Goal: Task Accomplishment & Management: Manage account settings

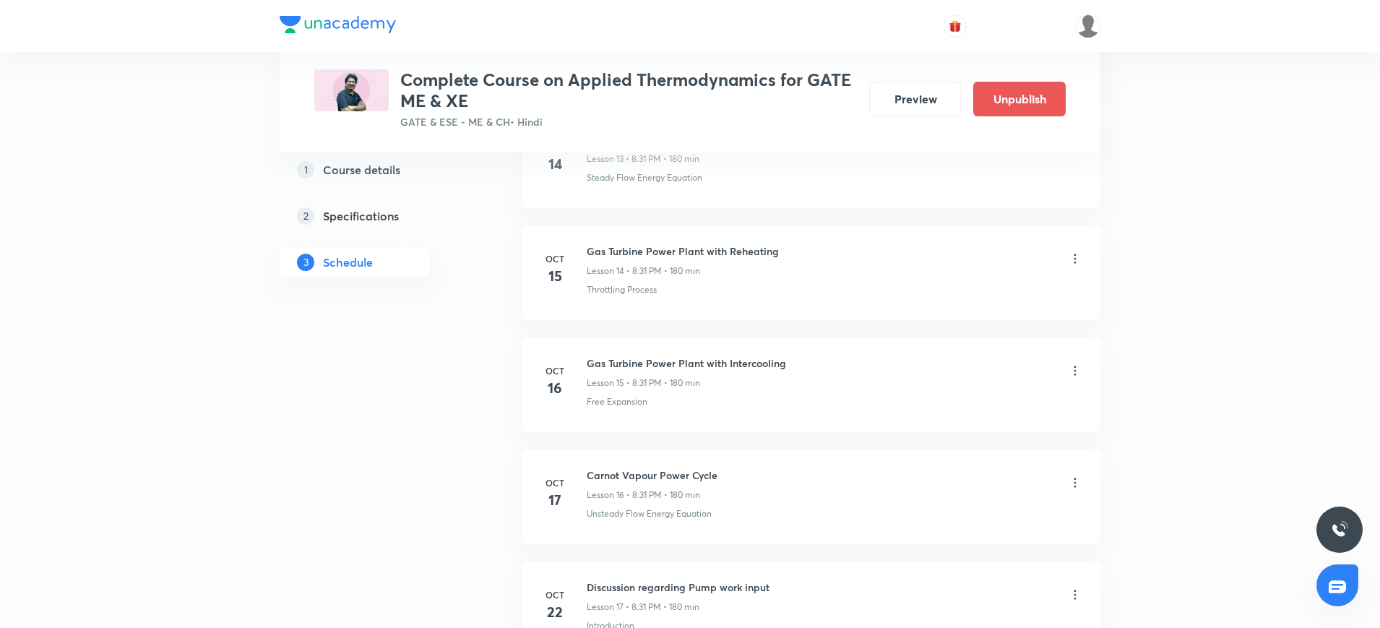
scroll to position [2241, 0]
click at [1081, 480] on icon at bounding box center [1075, 482] width 14 height 14
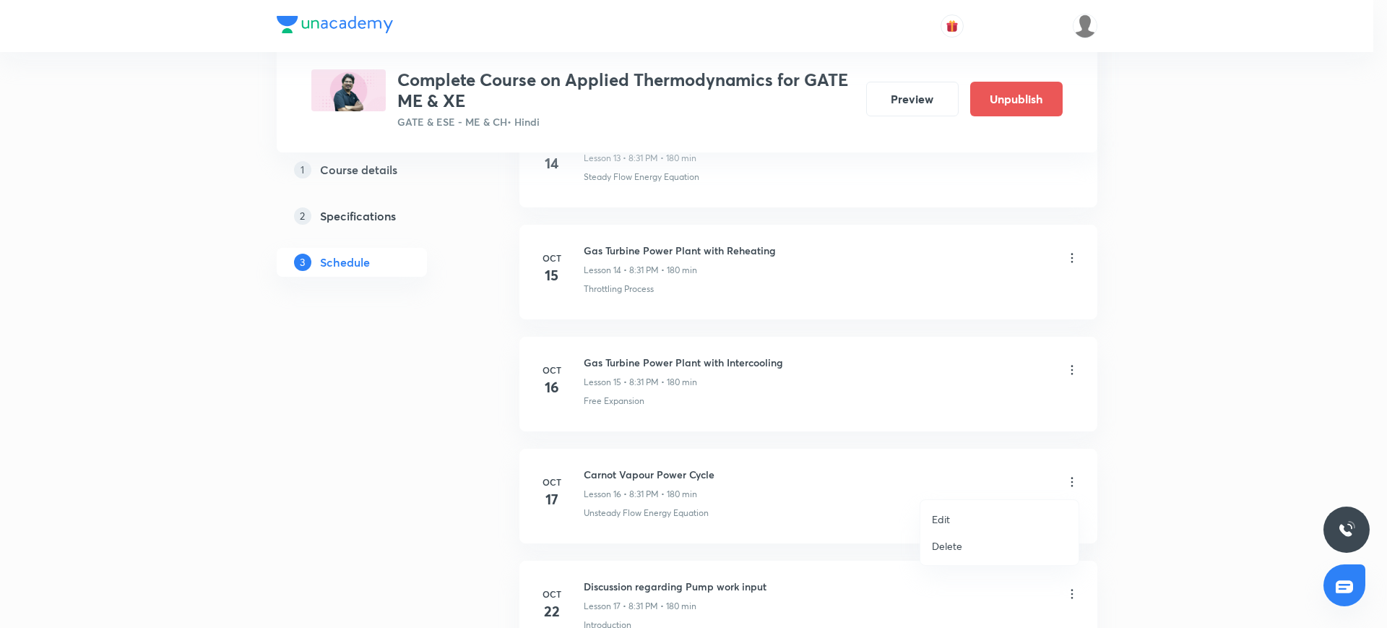
click at [934, 517] on p "Edit" at bounding box center [941, 518] width 18 height 15
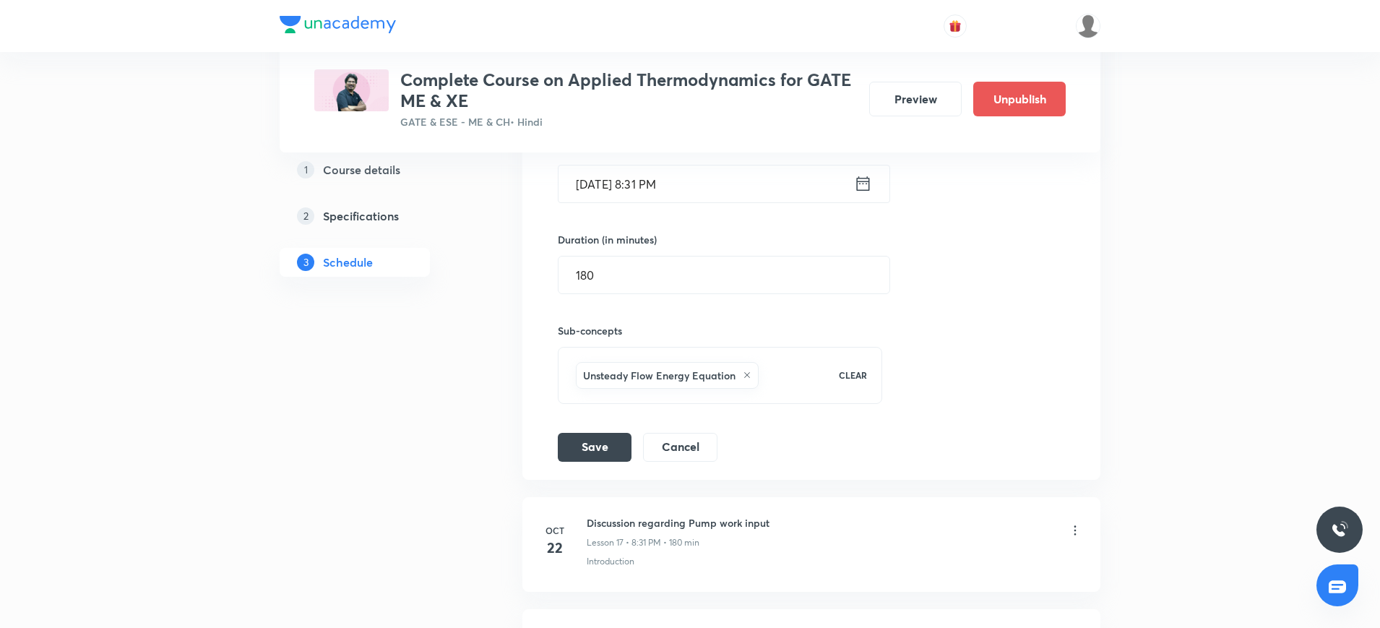
scroll to position [2169, 0]
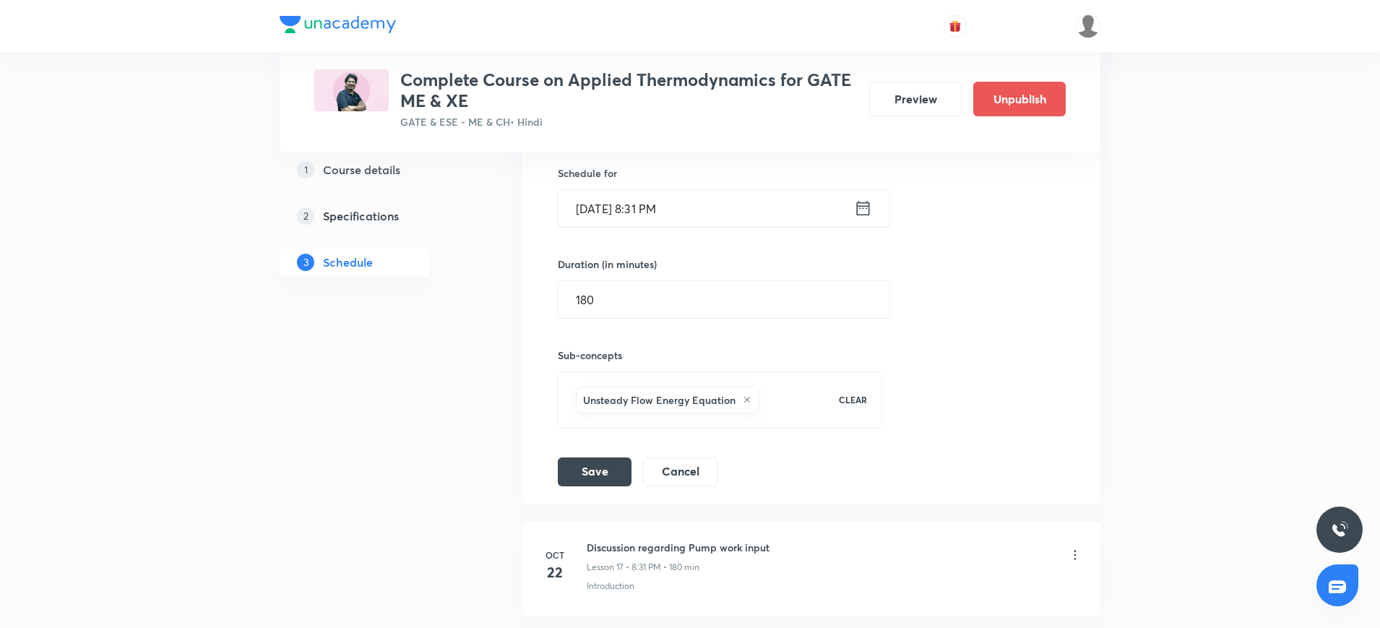
click at [772, 216] on input "Oct 17, 2025, 8:31 PM" at bounding box center [705, 208] width 295 height 37
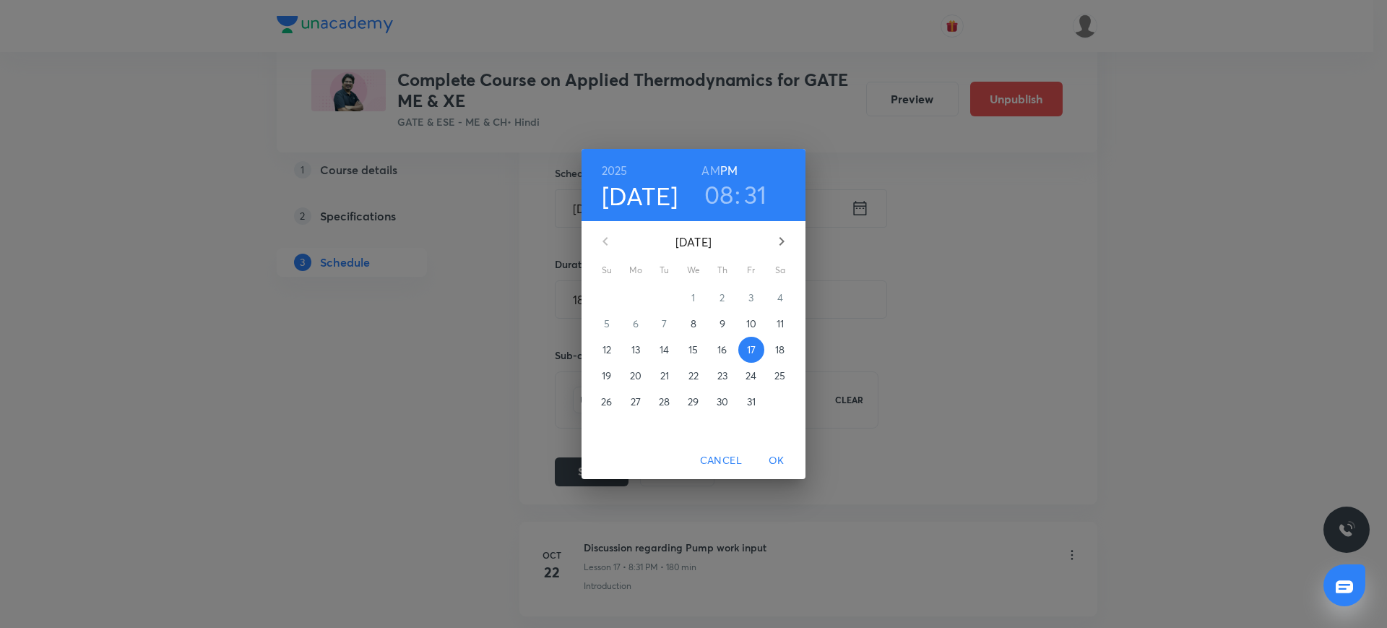
click at [722, 204] on h3 "08" at bounding box center [719, 194] width 30 height 30
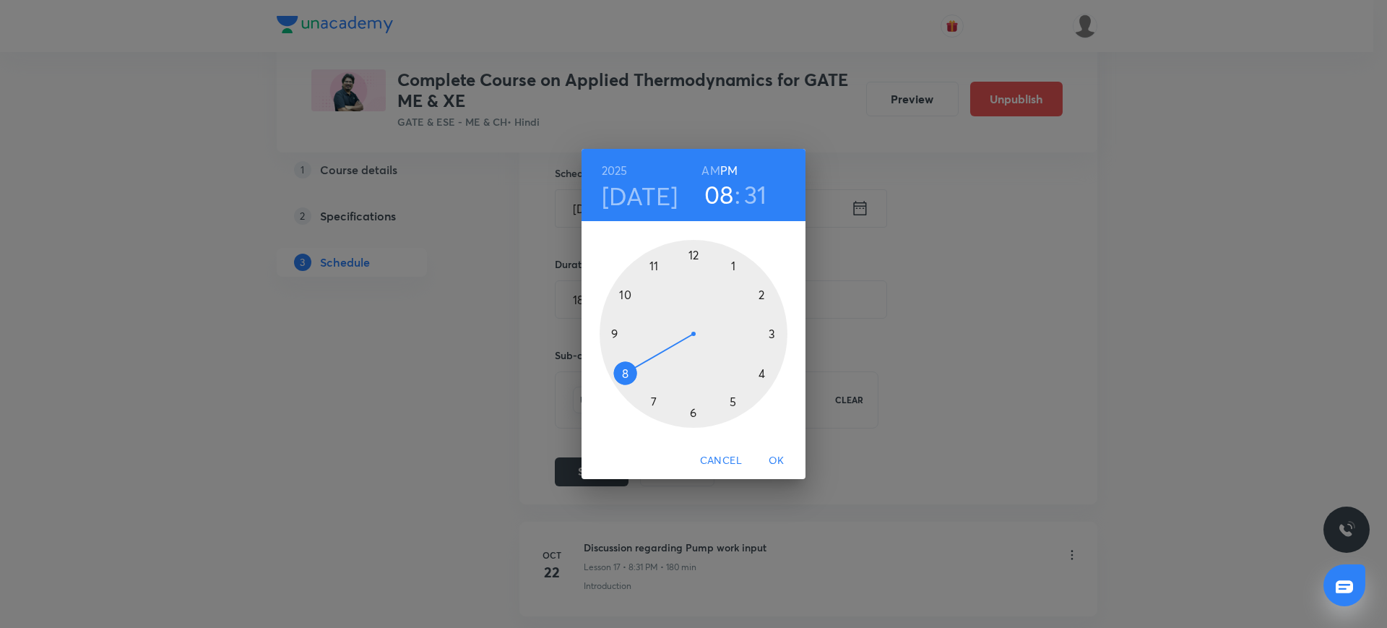
click at [776, 334] on div at bounding box center [694, 334] width 188 height 188
click at [695, 256] on div at bounding box center [694, 334] width 188 height 188
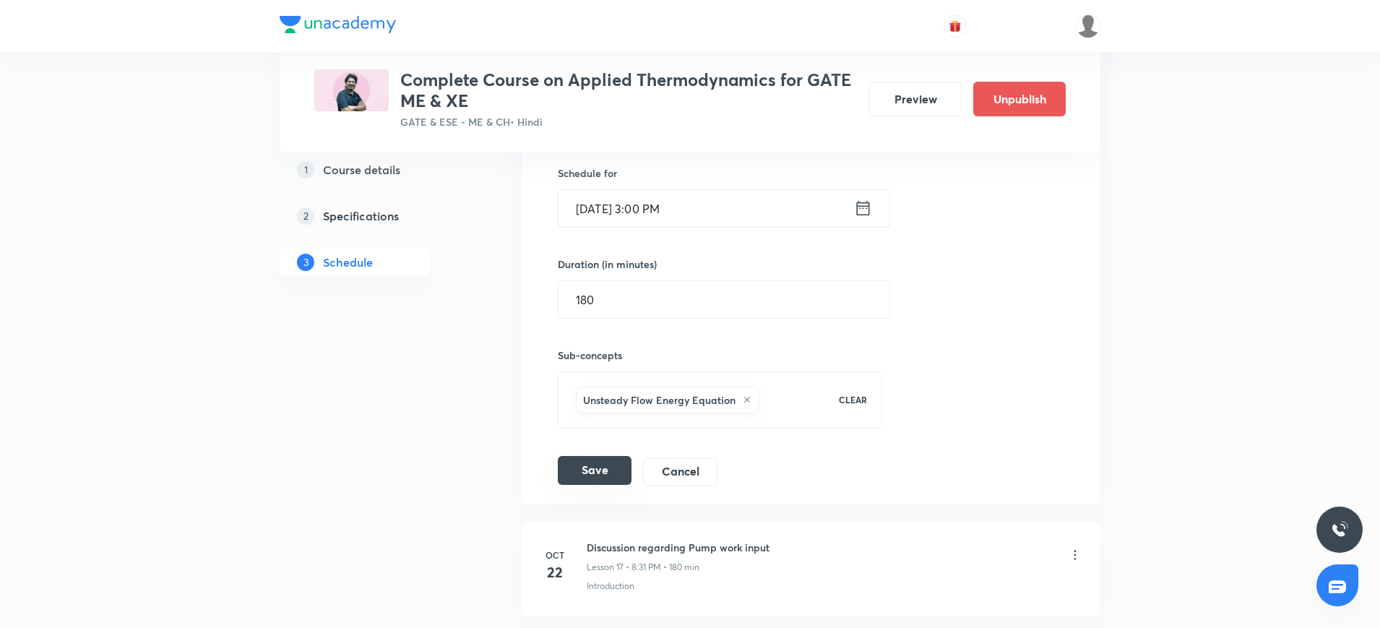
click at [576, 472] on button "Save" at bounding box center [595, 470] width 74 height 29
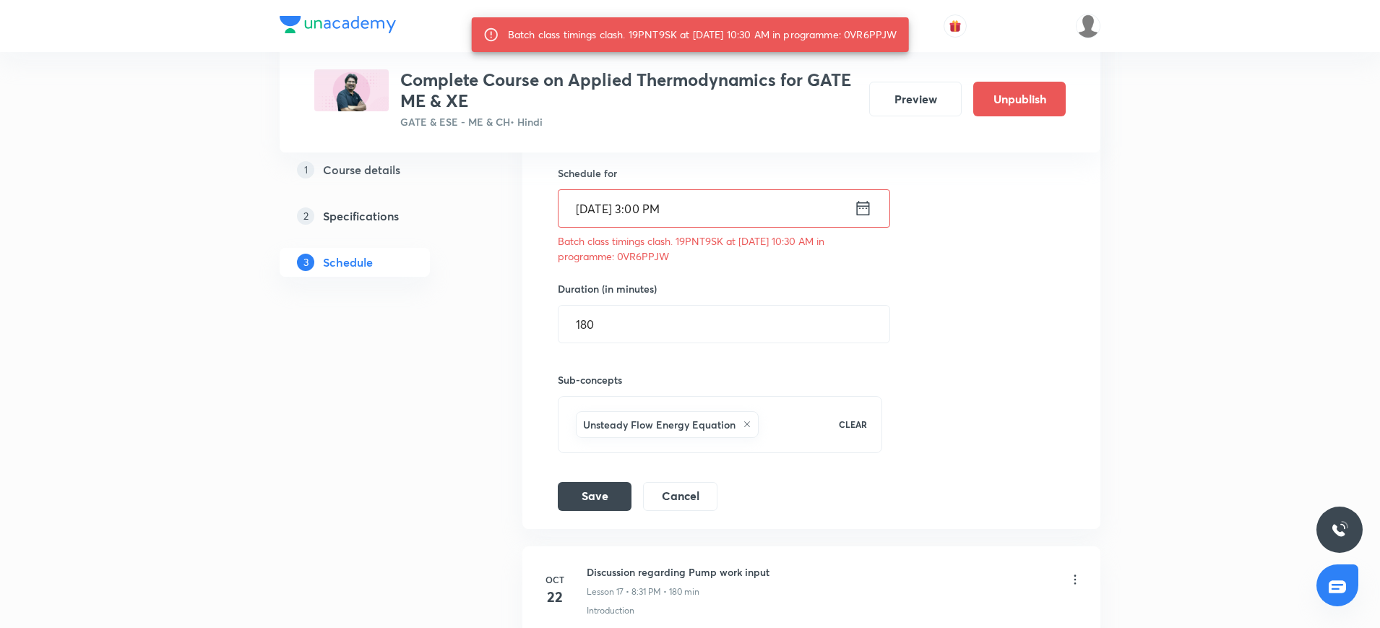
click at [871, 22] on div "Batch class timings clash. 19PNT9SK at 17 Oct 2025 10:30 AM in programme: 0VR6P…" at bounding box center [702, 35] width 389 height 26
copy div "0VR6PPJW"
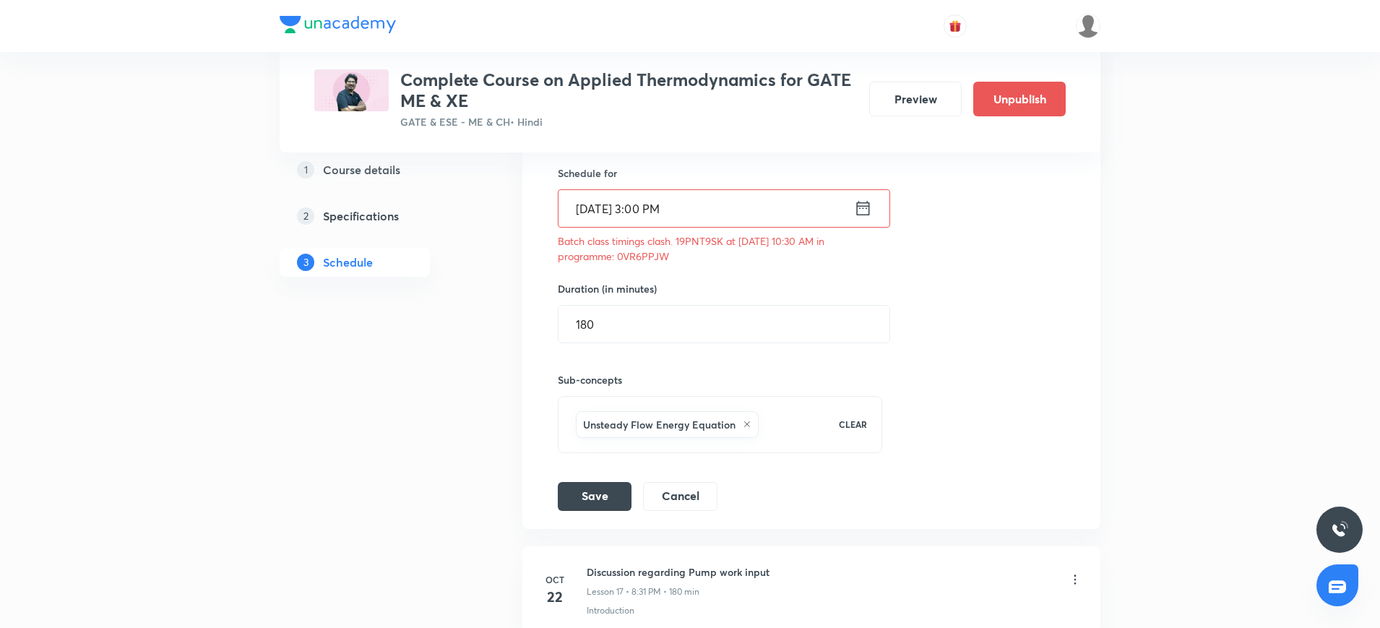
click at [866, 207] on icon at bounding box center [863, 208] width 18 height 20
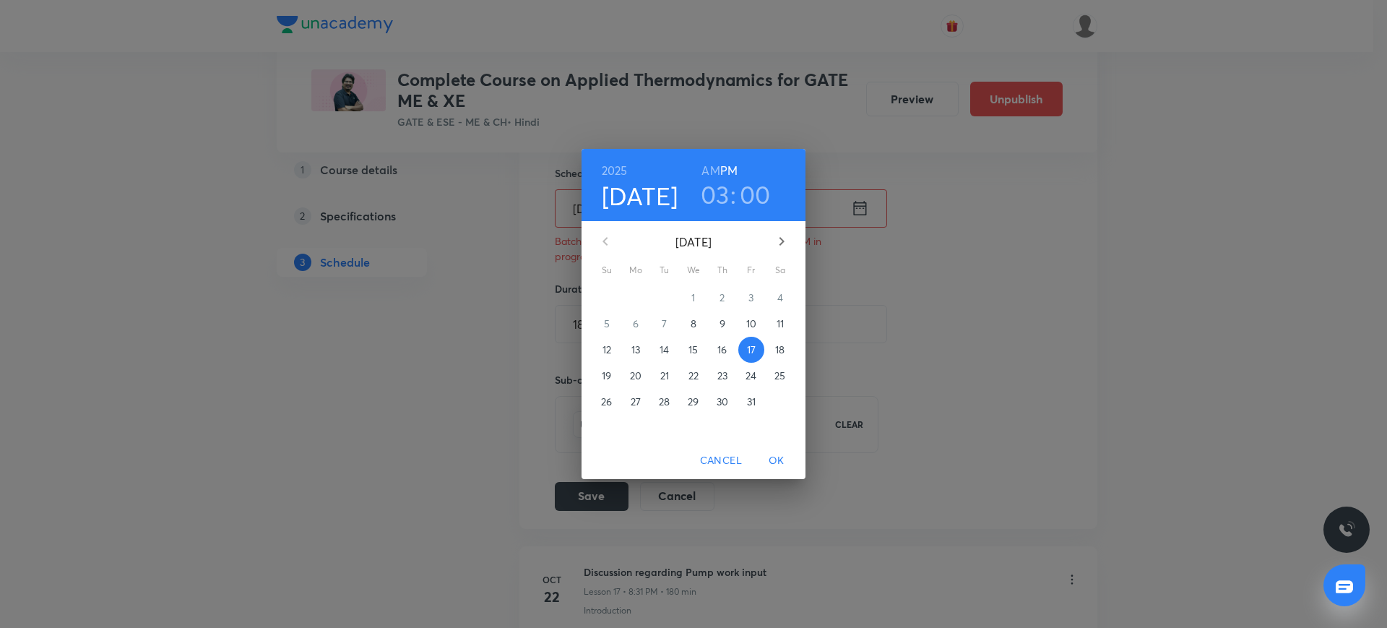
click at [721, 319] on p "9" at bounding box center [723, 323] width 6 height 14
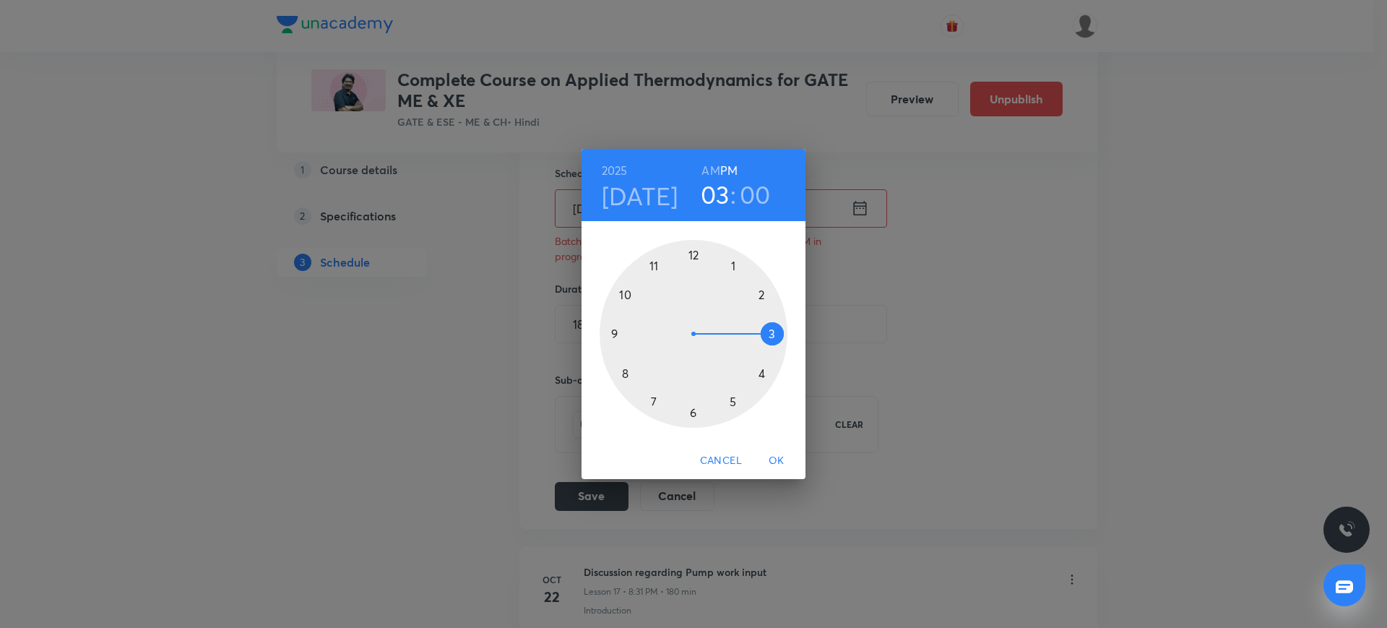
click at [776, 462] on span "OK" at bounding box center [776, 460] width 35 height 18
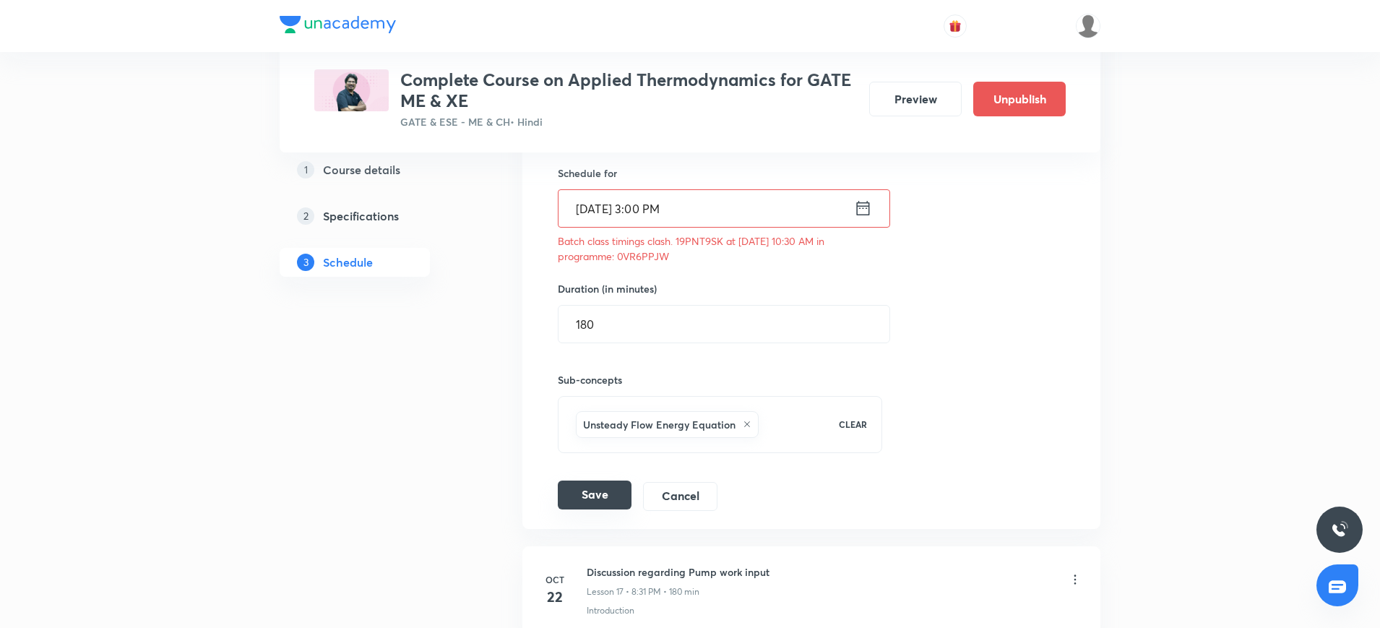
click at [615, 488] on button "Save" at bounding box center [595, 494] width 74 height 29
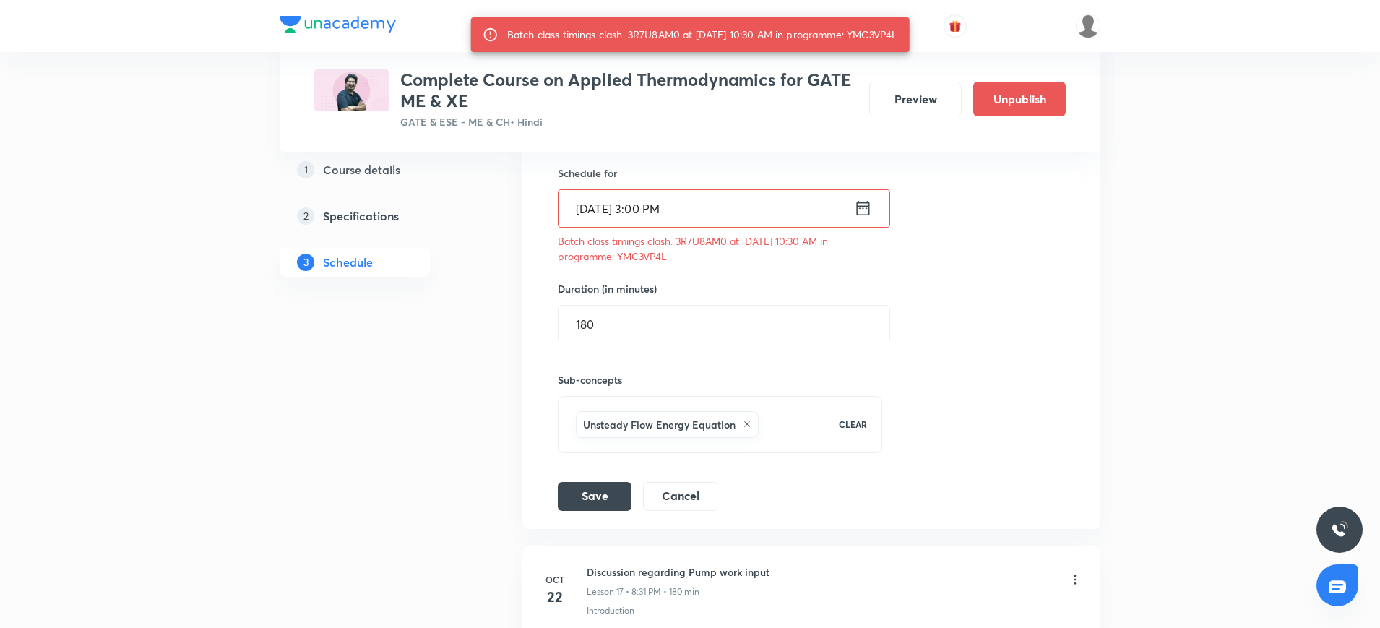
click at [880, 35] on div "Batch class timings clash. 3R7U8AM0 at 09 Oct 2025 10:30 AM in programme: YMC3V…" at bounding box center [702, 35] width 391 height 26
copy div "YMC3VP4L"
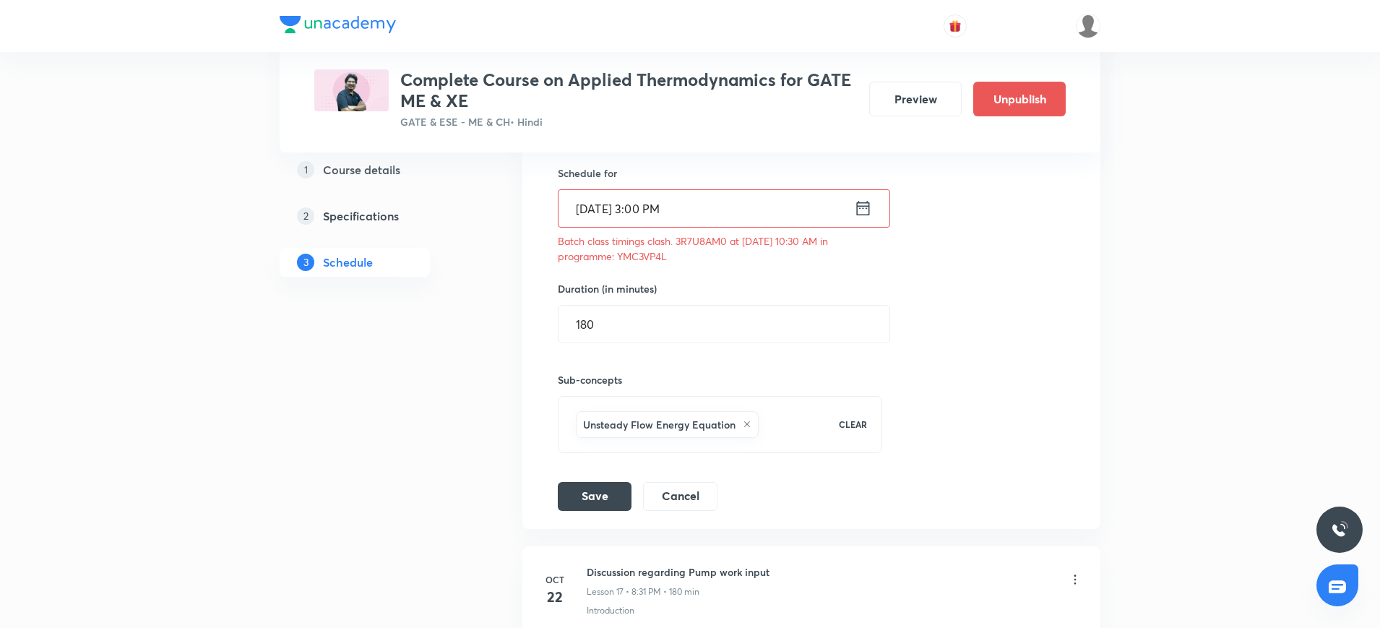
click at [865, 212] on icon at bounding box center [863, 208] width 18 height 20
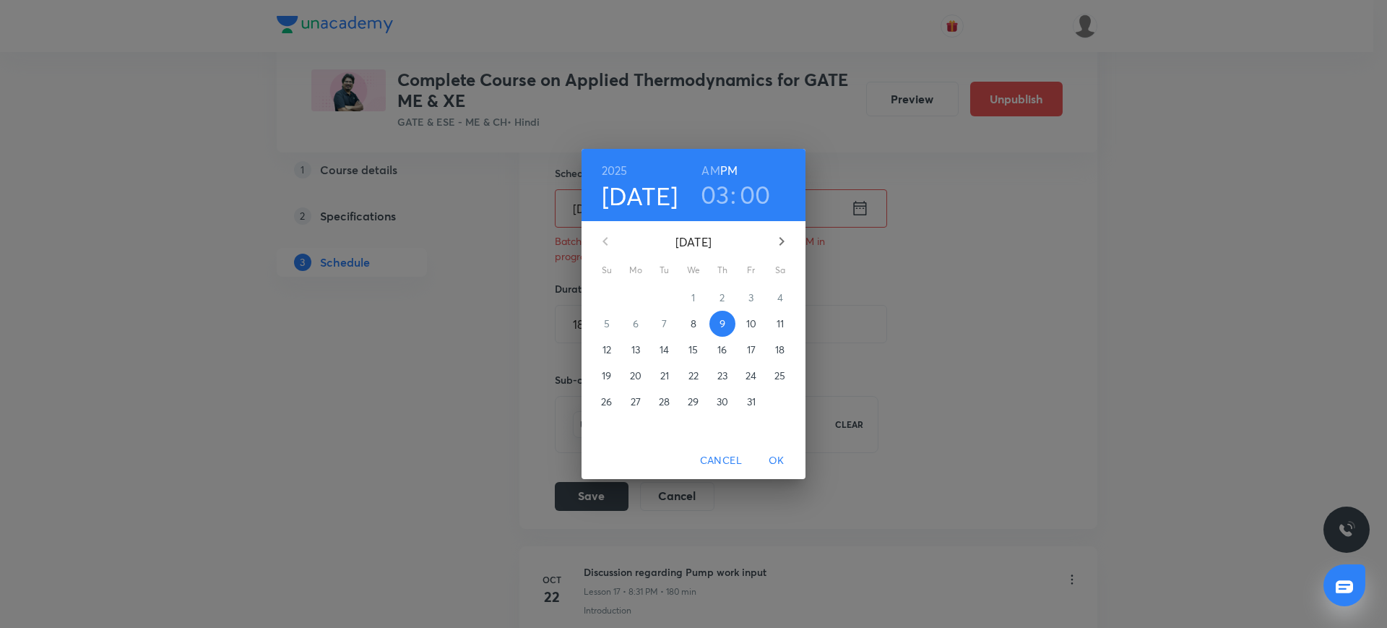
click at [752, 201] on h3 "00" at bounding box center [755, 194] width 31 height 30
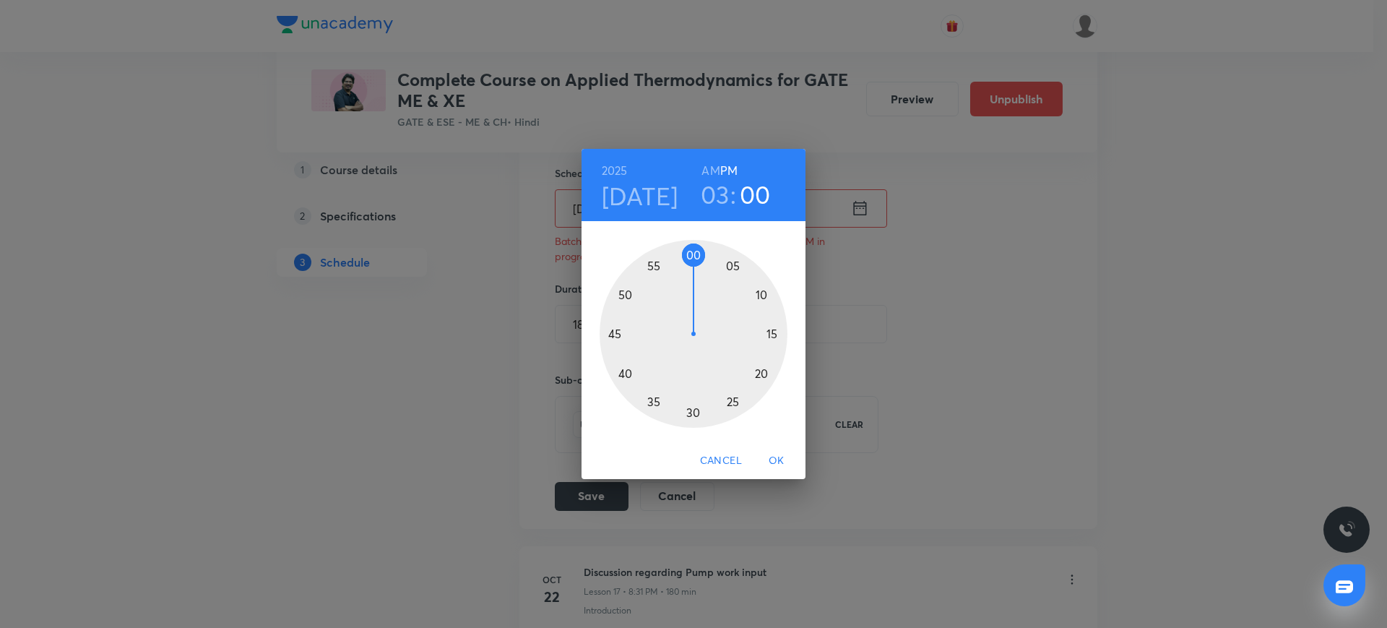
click at [701, 256] on div at bounding box center [694, 334] width 188 height 188
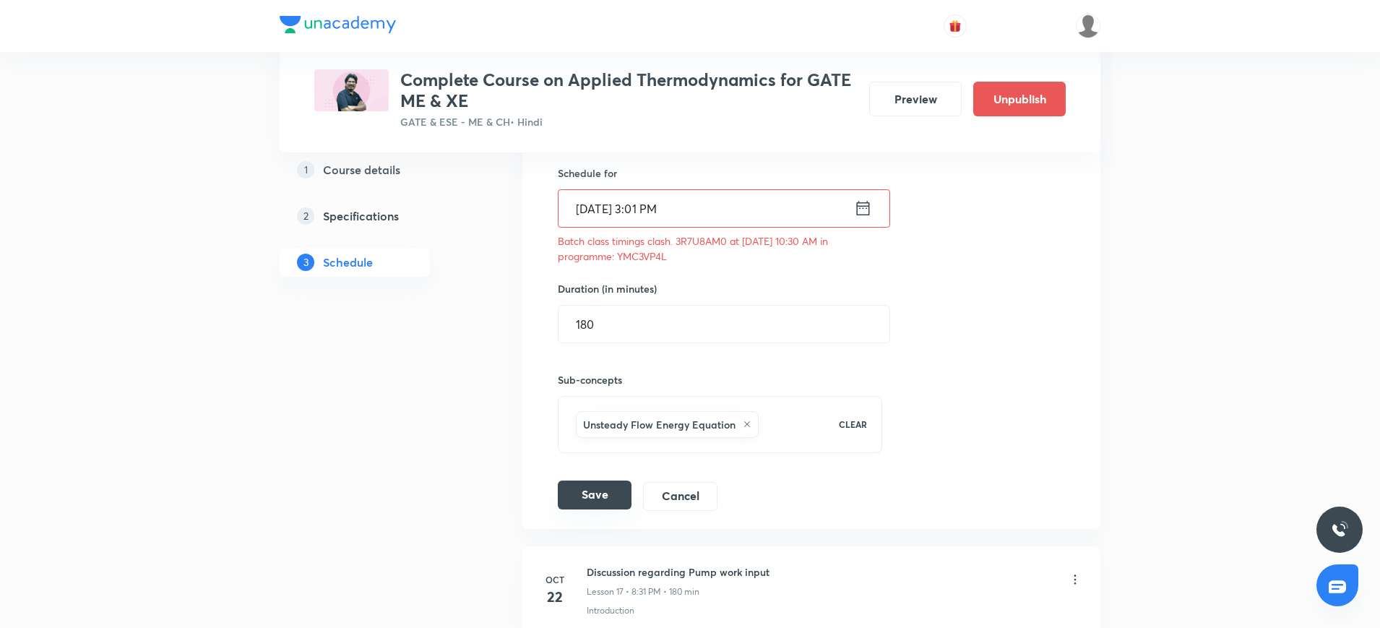
click at [596, 487] on button "Save" at bounding box center [595, 494] width 74 height 29
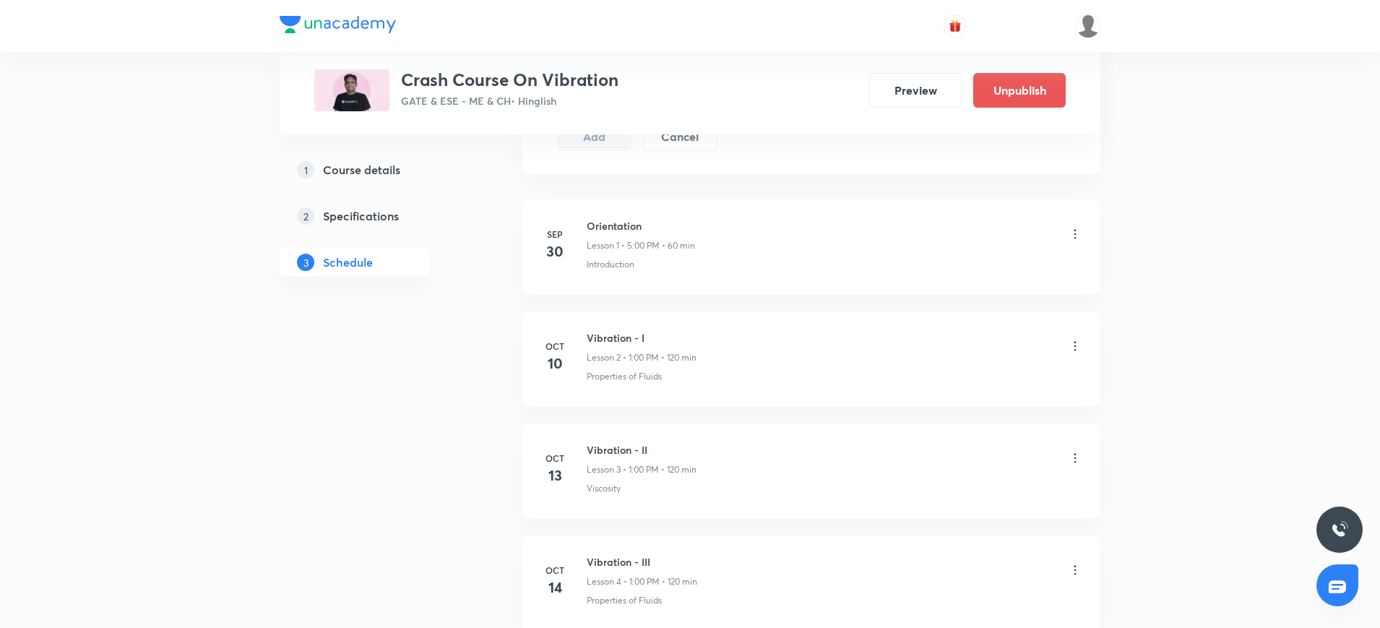
scroll to position [784, 0]
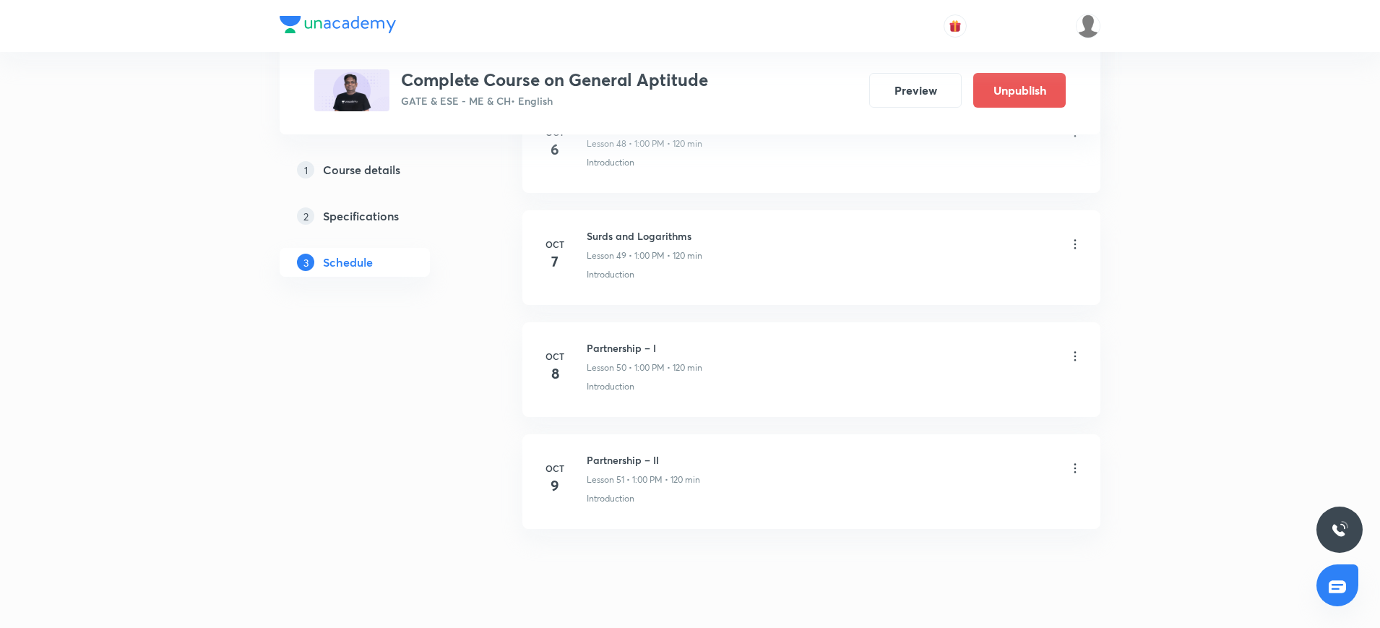
scroll to position [6171, 0]
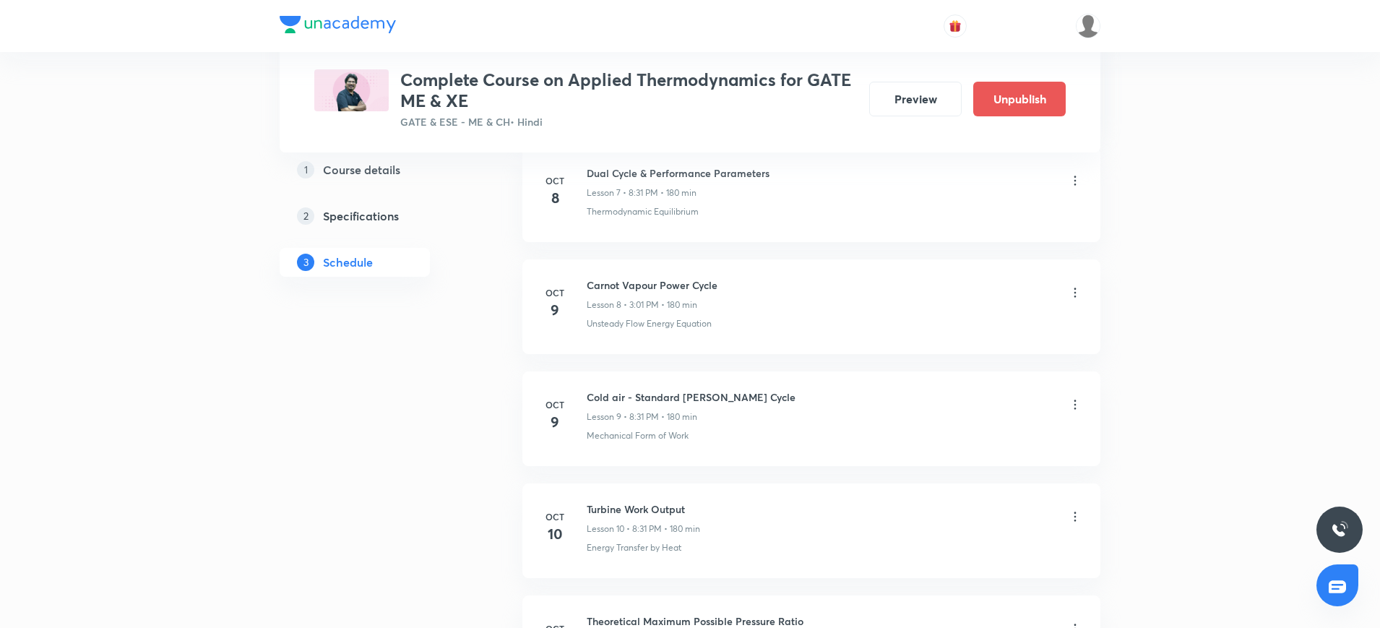
scroll to position [1517, 0]
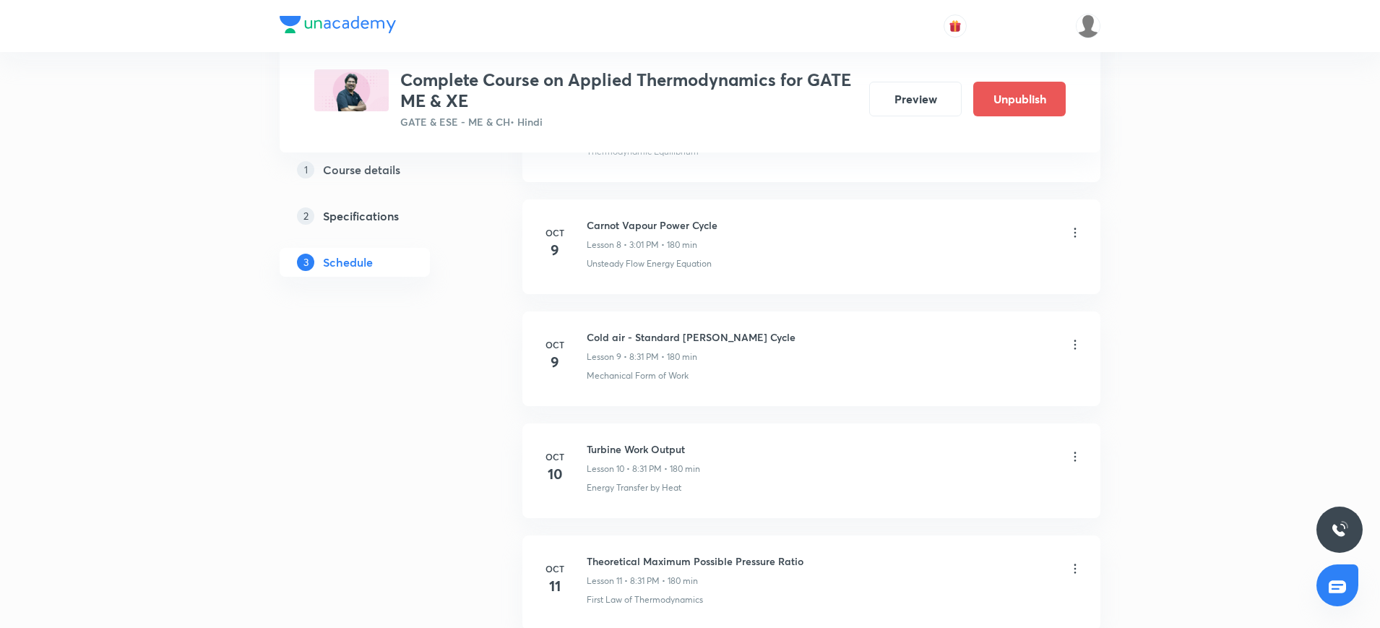
scroll to position [1565, 0]
